Goal: Complete application form

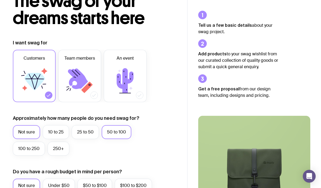
click at [113, 134] on label "50 to 100" at bounding box center [117, 132] width 30 height 14
click at [0, 0] on input "50 to 100" at bounding box center [0, 0] width 0 height 0
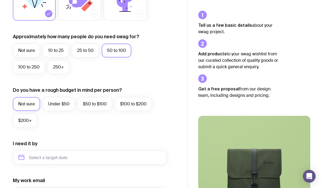
scroll to position [121, 0]
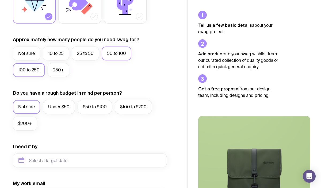
click at [33, 71] on label "100 to 250" at bounding box center [29, 70] width 32 height 14
click at [0, 0] on input "100 to 250" at bounding box center [0, 0] width 0 height 0
click at [101, 109] on label "$50 to $100" at bounding box center [95, 107] width 35 height 14
click at [0, 0] on input "$50 to $100" at bounding box center [0, 0] width 0 height 0
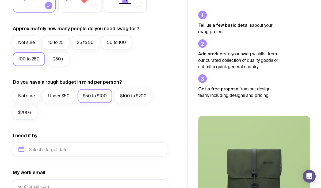
scroll to position [135, 0]
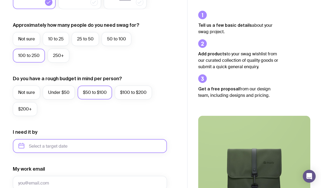
click at [64, 147] on input "text" at bounding box center [90, 146] width 154 height 14
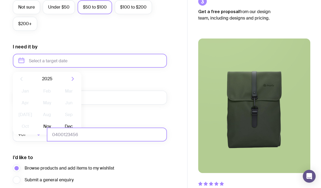
scroll to position [222, 0]
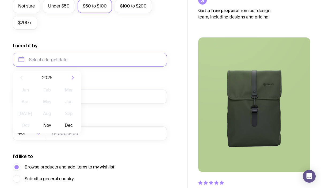
click at [139, 82] on div "My work email" at bounding box center [90, 92] width 154 height 24
